Goal: Information Seeking & Learning: Find specific fact

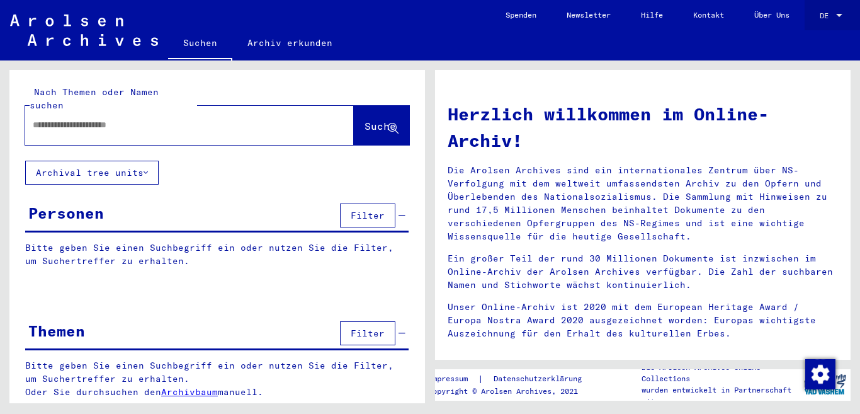
click at [829, 14] on span "DE" at bounding box center [827, 15] width 14 height 9
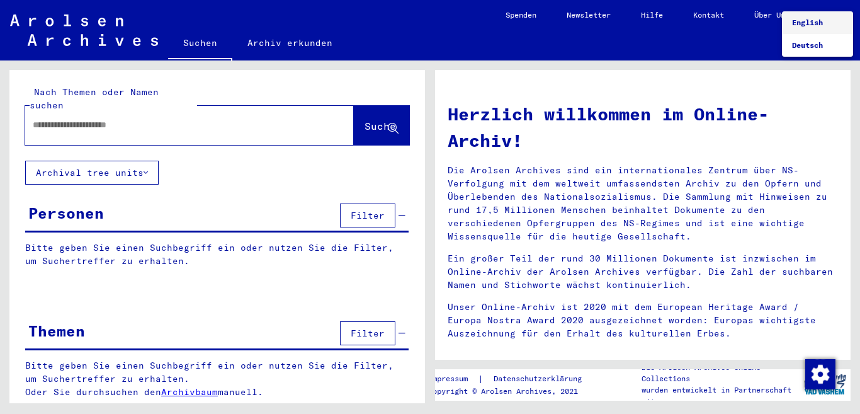
click at [103, 112] on div at bounding box center [430, 207] width 860 height 414
click at [108, 111] on div at bounding box center [170, 125] width 291 height 28
click at [109, 118] on input "text" at bounding box center [174, 124] width 283 height 13
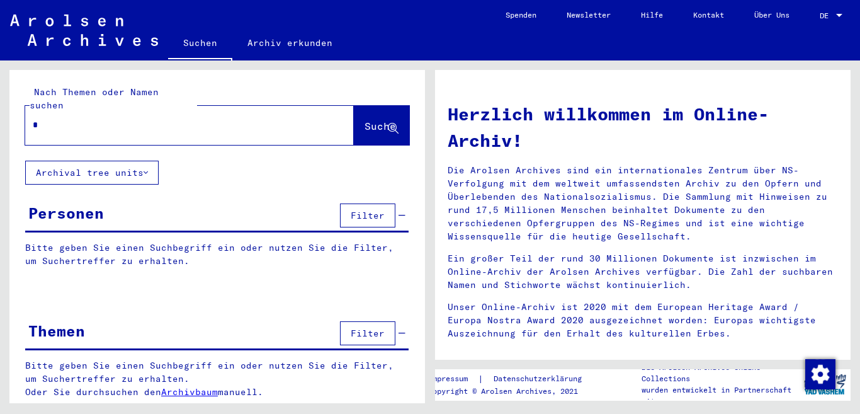
type input "*"
click at [392, 120] on span "Suche" at bounding box center [380, 126] width 31 height 13
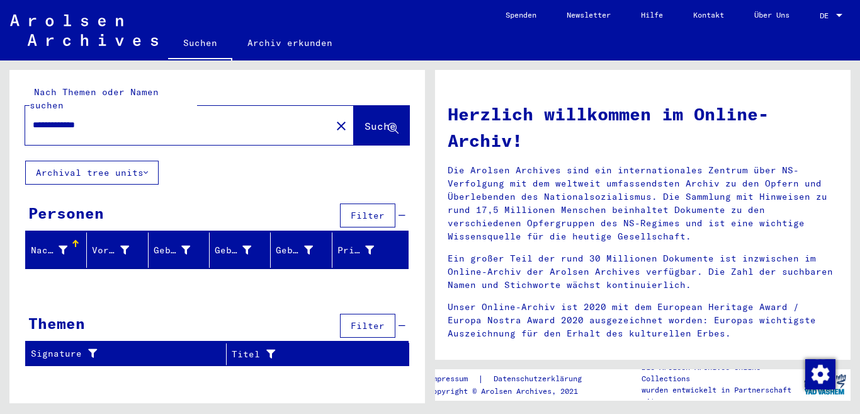
click at [181, 118] on input "**********" at bounding box center [174, 124] width 283 height 13
click at [365, 120] on span "Suche" at bounding box center [380, 126] width 31 height 13
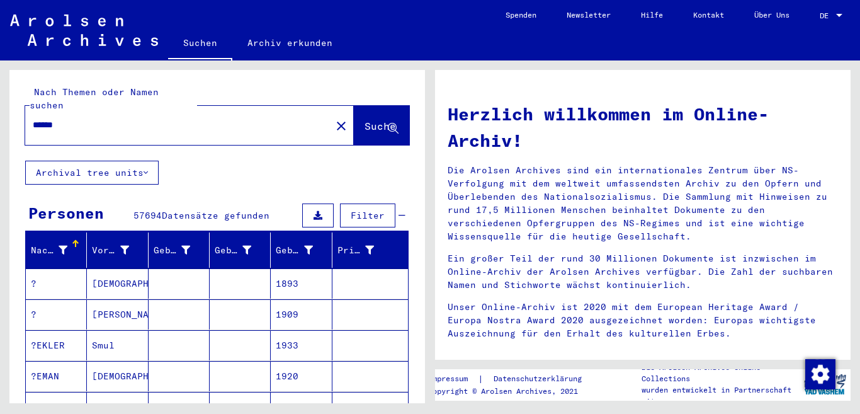
click at [188, 392] on mat-cell at bounding box center [179, 407] width 61 height 30
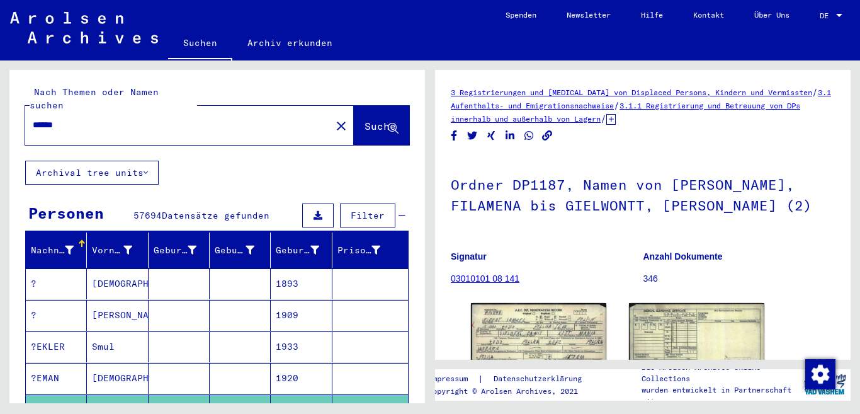
click at [89, 118] on input "******" at bounding box center [178, 124] width 291 height 13
type input "*"
type input "******"
click at [370, 120] on span "Suche" at bounding box center [380, 126] width 31 height 13
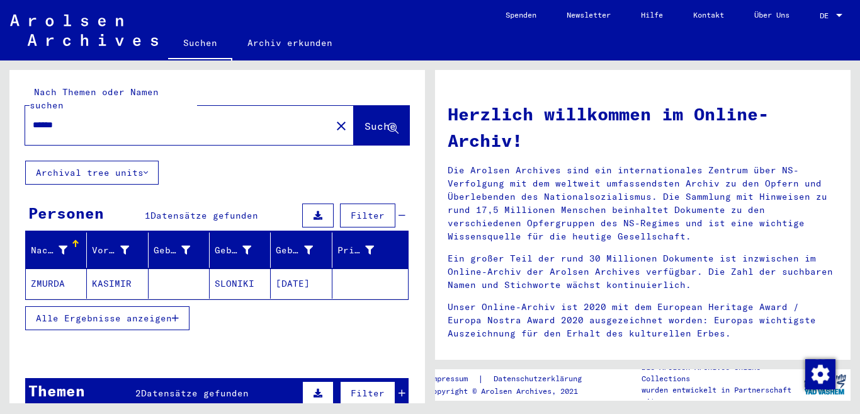
click at [45, 270] on mat-cell "ZMURDA" at bounding box center [56, 283] width 61 height 30
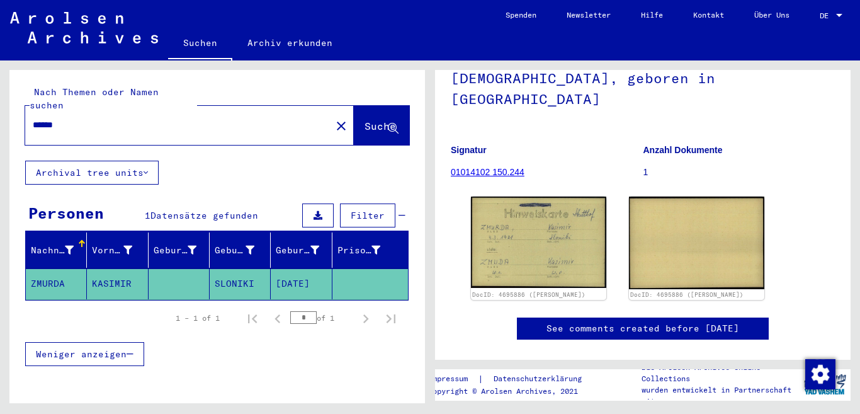
scroll to position [126, 0]
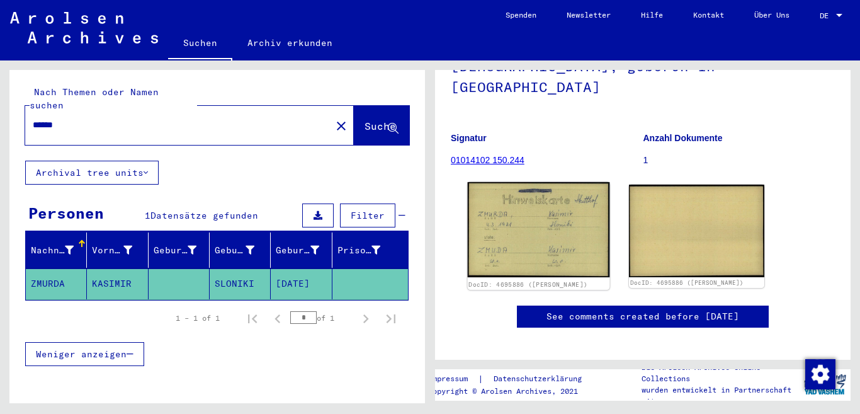
click at [548, 206] on img at bounding box center [539, 229] width 142 height 95
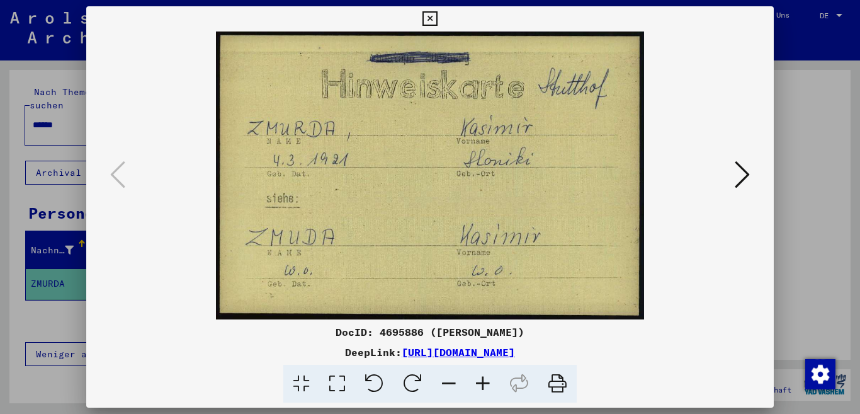
click at [739, 175] on icon at bounding box center [742, 174] width 15 height 30
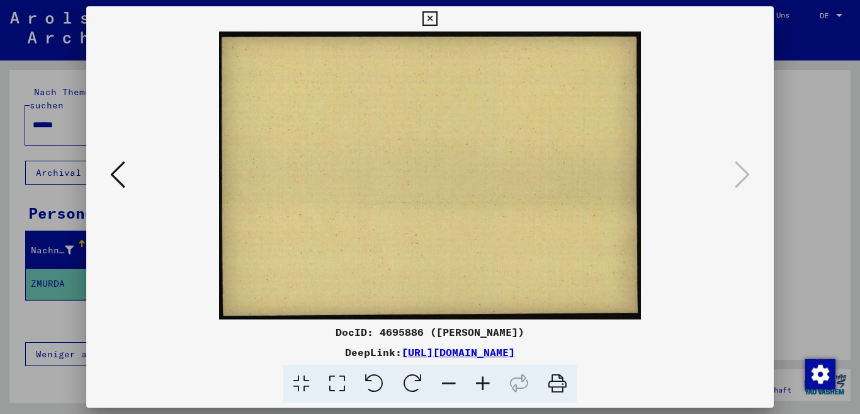
click at [739, 175] on icon at bounding box center [742, 174] width 15 height 30
click at [122, 174] on icon at bounding box center [117, 174] width 15 height 30
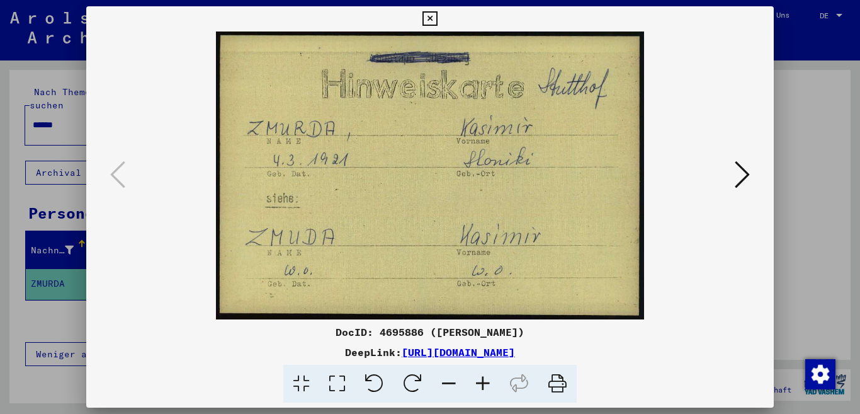
click at [437, 20] on icon at bounding box center [430, 18] width 14 height 15
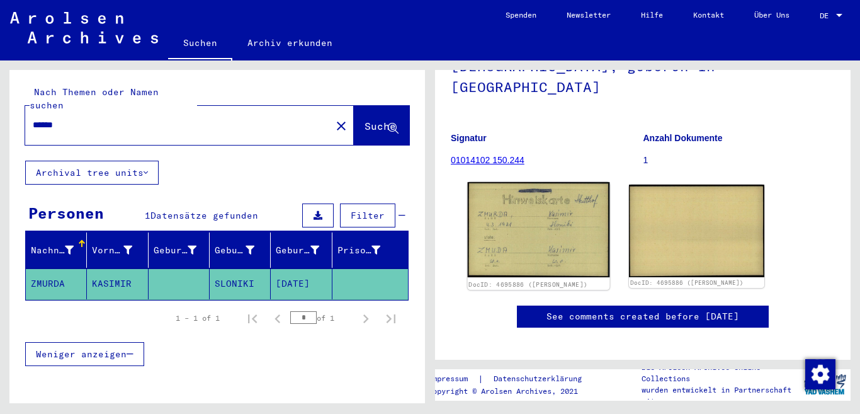
click at [530, 207] on img at bounding box center [539, 229] width 142 height 95
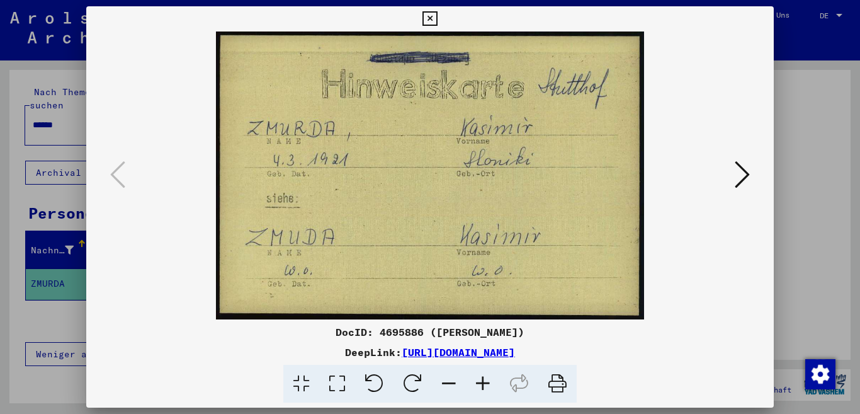
click at [437, 16] on icon at bounding box center [430, 18] width 14 height 15
